Goal: Task Accomplishment & Management: Use online tool/utility

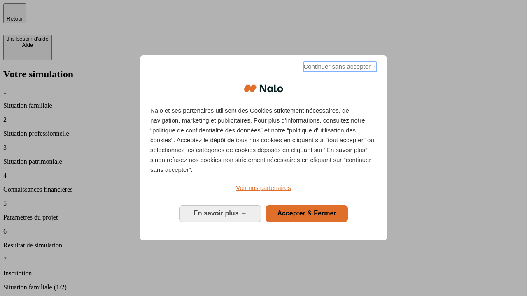
click at [339, 68] on span "Continuer sans accepter →" at bounding box center [339, 67] width 73 height 10
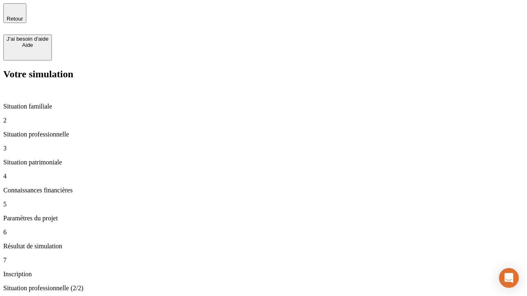
type input "30 000"
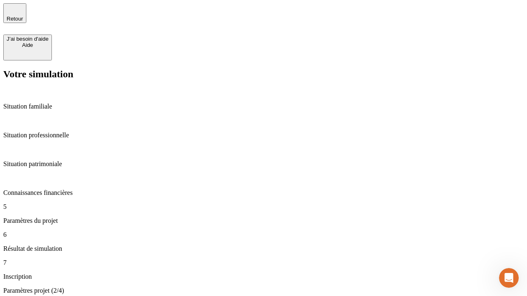
type input "25"
type input "5"
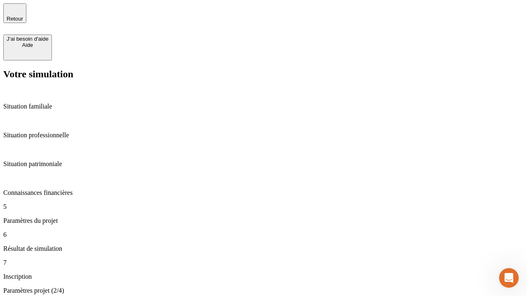
type input "1 000"
type input "640"
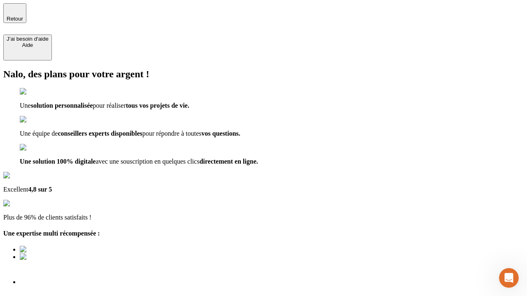
scroll to position [2, 0]
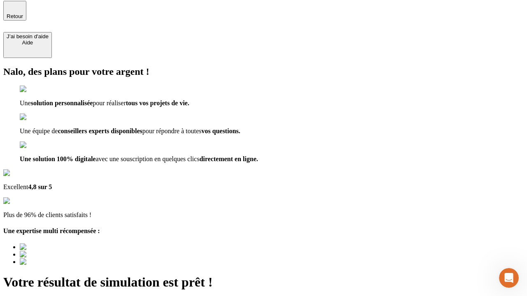
type input "[EMAIL_ADDRESS][PERSON_NAME][DOMAIN_NAME]"
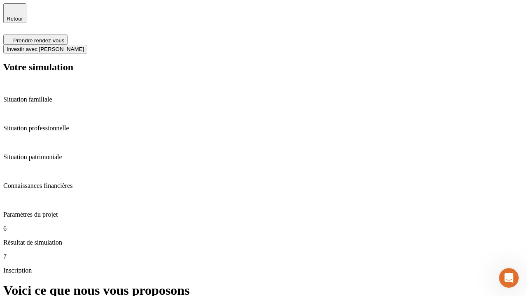
click at [84, 46] on span "Investir avec [PERSON_NAME]" at bounding box center [45, 49] width 77 height 6
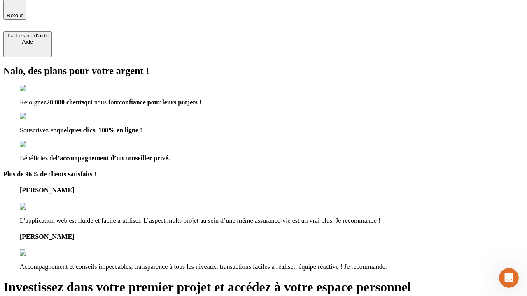
scroll to position [2, 0]
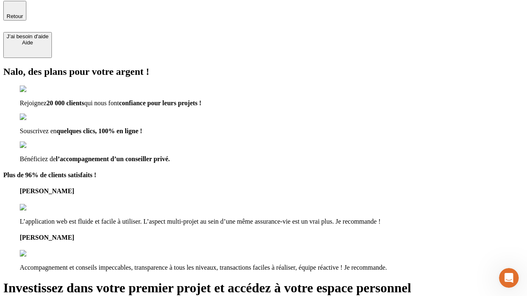
type input "[PERSON_NAME][EMAIL_ADDRESS][DOMAIN_NAME]"
